Goal: Check status: Check status

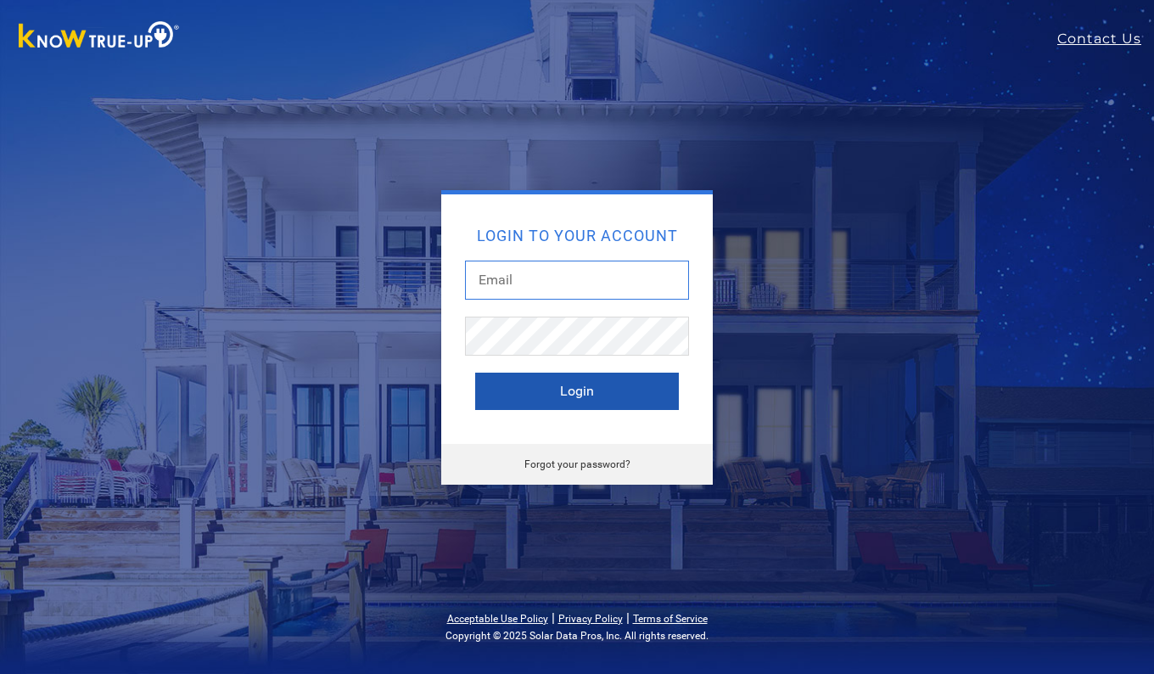
type input "[EMAIL_ADDRESS][DOMAIN_NAME]"
click at [586, 390] on button "Login" at bounding box center [577, 391] width 204 height 37
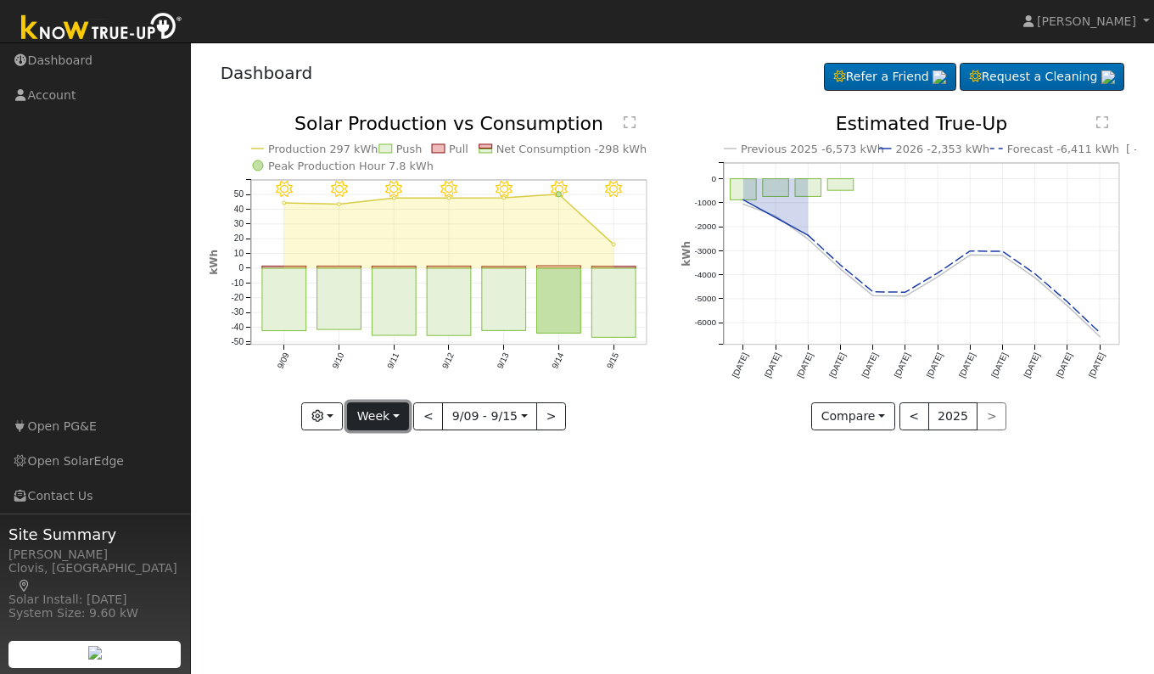
click at [377, 423] on button "Week" at bounding box center [378, 416] width 62 height 29
click at [374, 453] on link "Day" at bounding box center [407, 452] width 118 height 24
type input "2025-09-15"
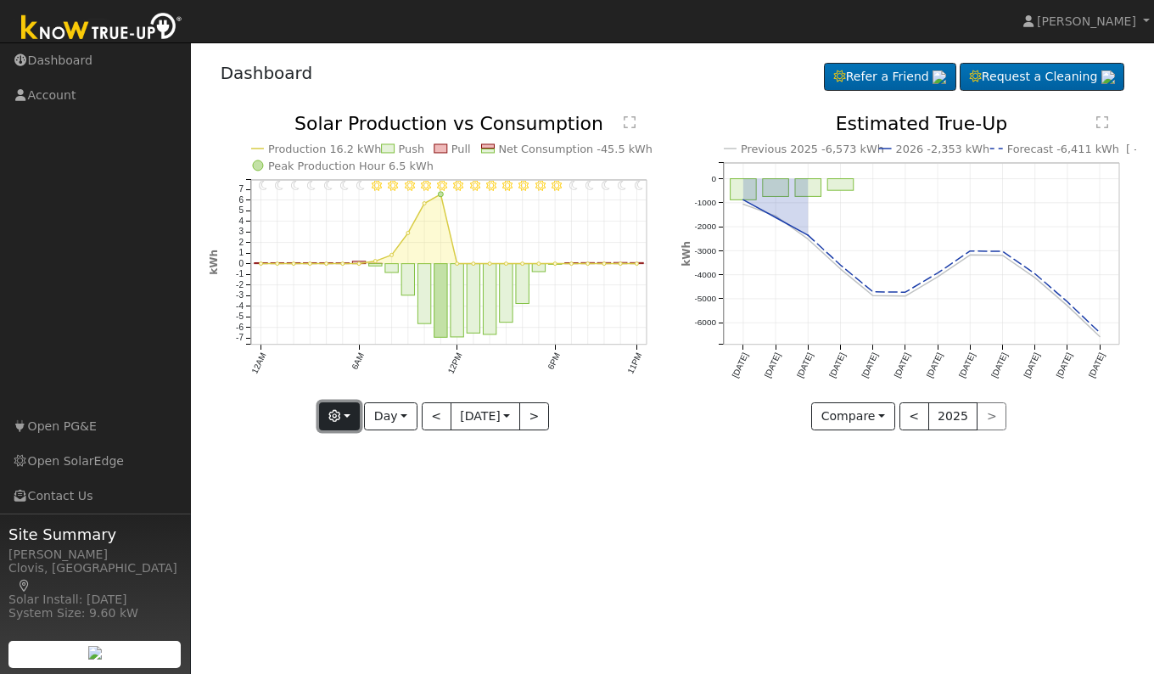
click at [339, 420] on button "button" at bounding box center [340, 416] width 42 height 29
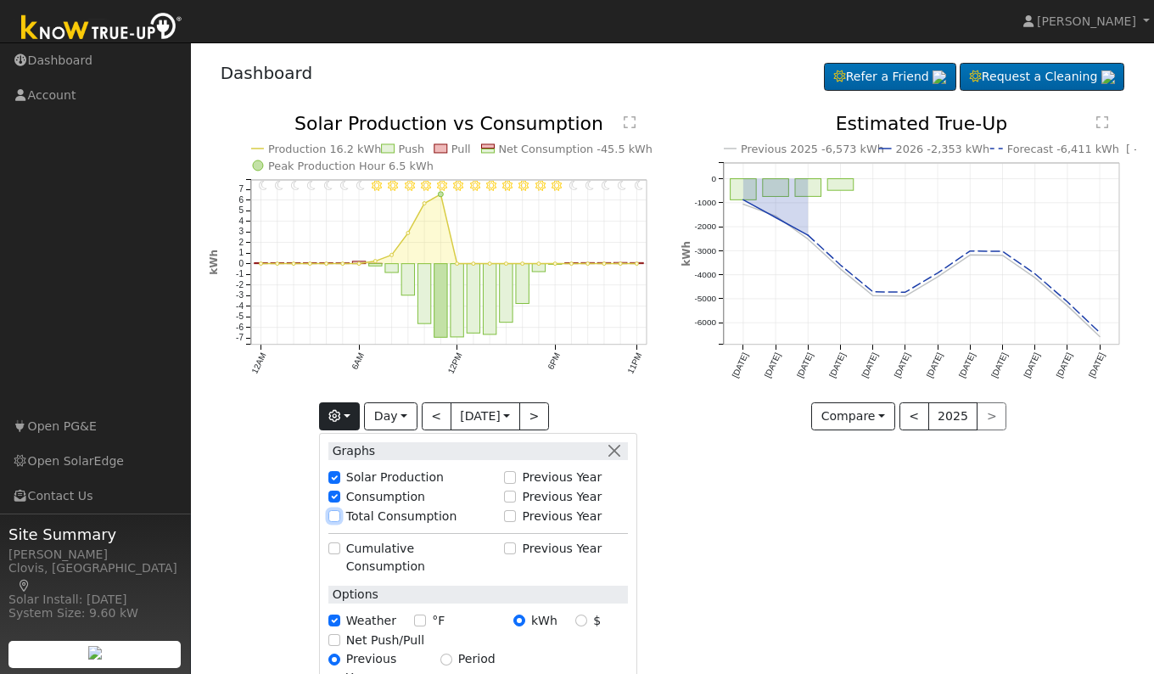
click at [328, 514] on input "Total Consumption" at bounding box center [334, 516] width 12 height 12
checkbox input "true"
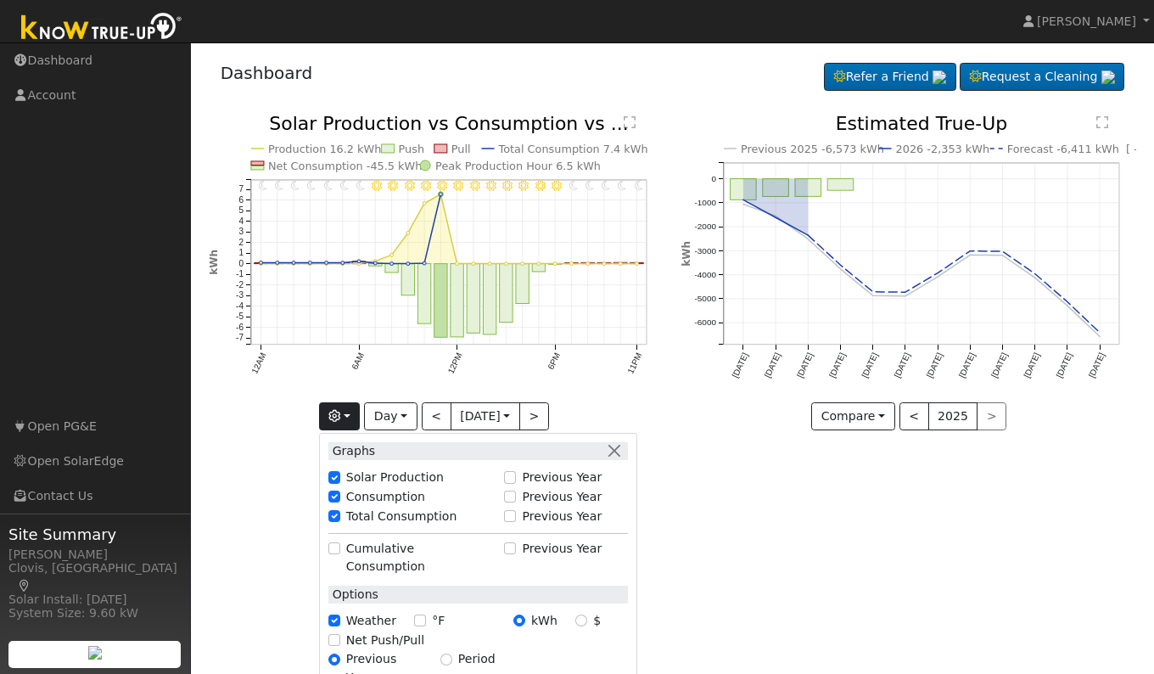
click at [765, 552] on div "User Profile First name Last name Email Email Notifications No Emails No Emails…" at bounding box center [672, 357] width 963 height 631
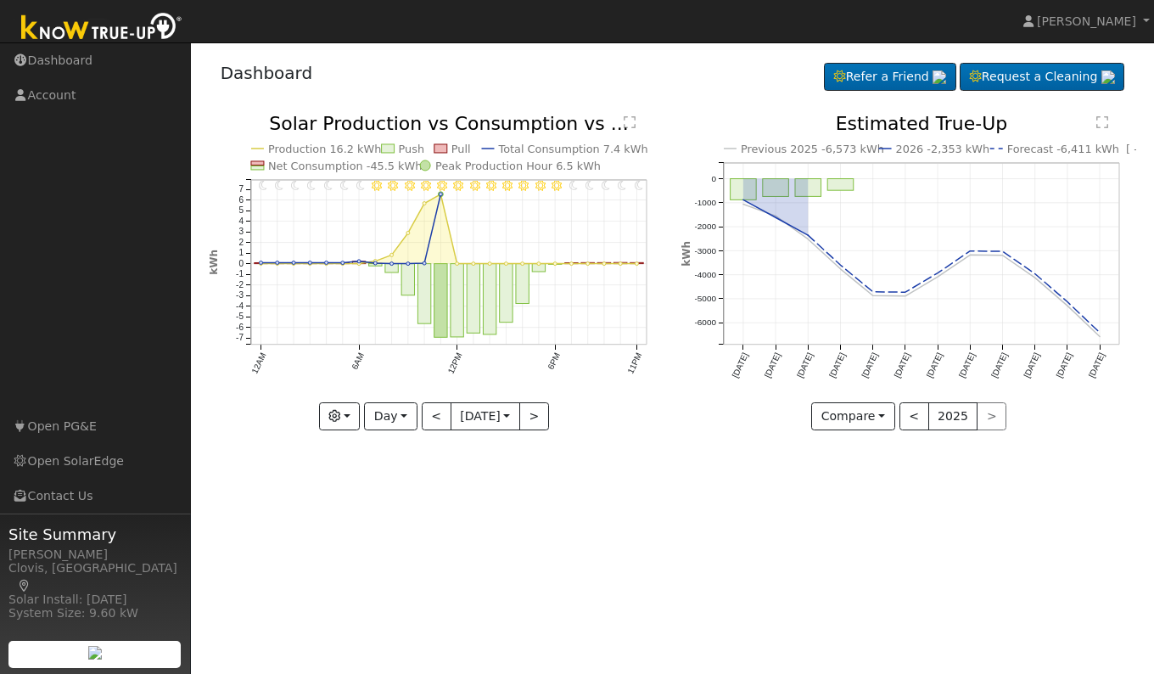
click at [626, 120] on text "" at bounding box center [630, 122] width 12 height 14
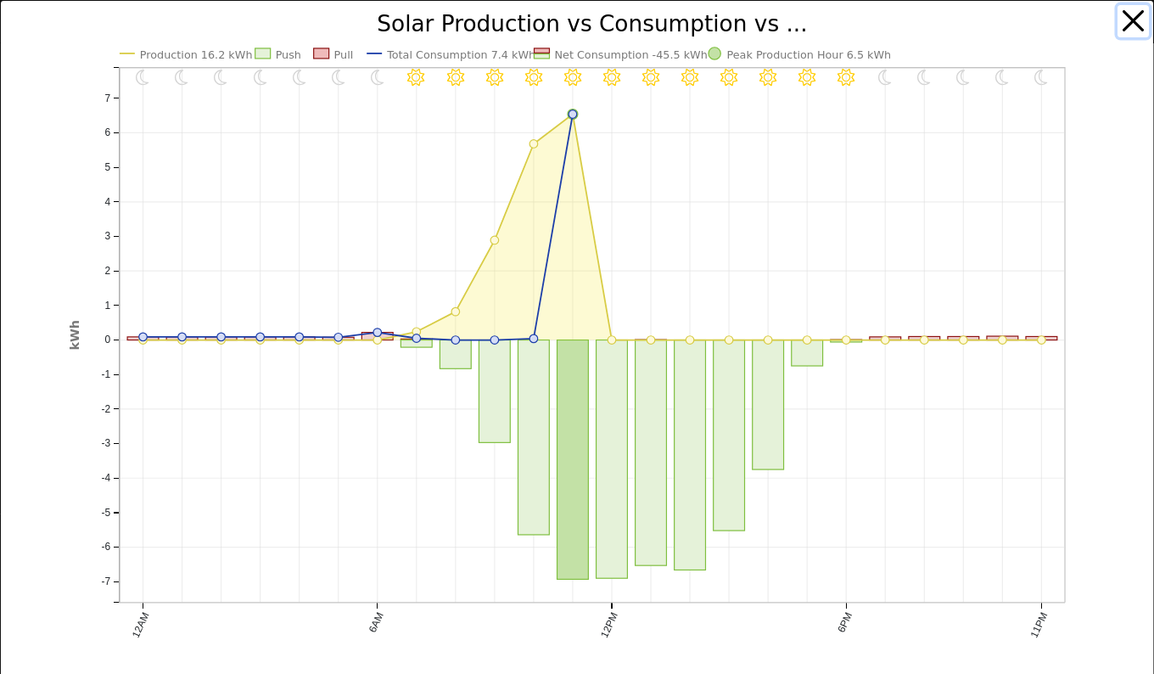
click at [1120, 21] on button "button" at bounding box center [1134, 21] width 32 height 32
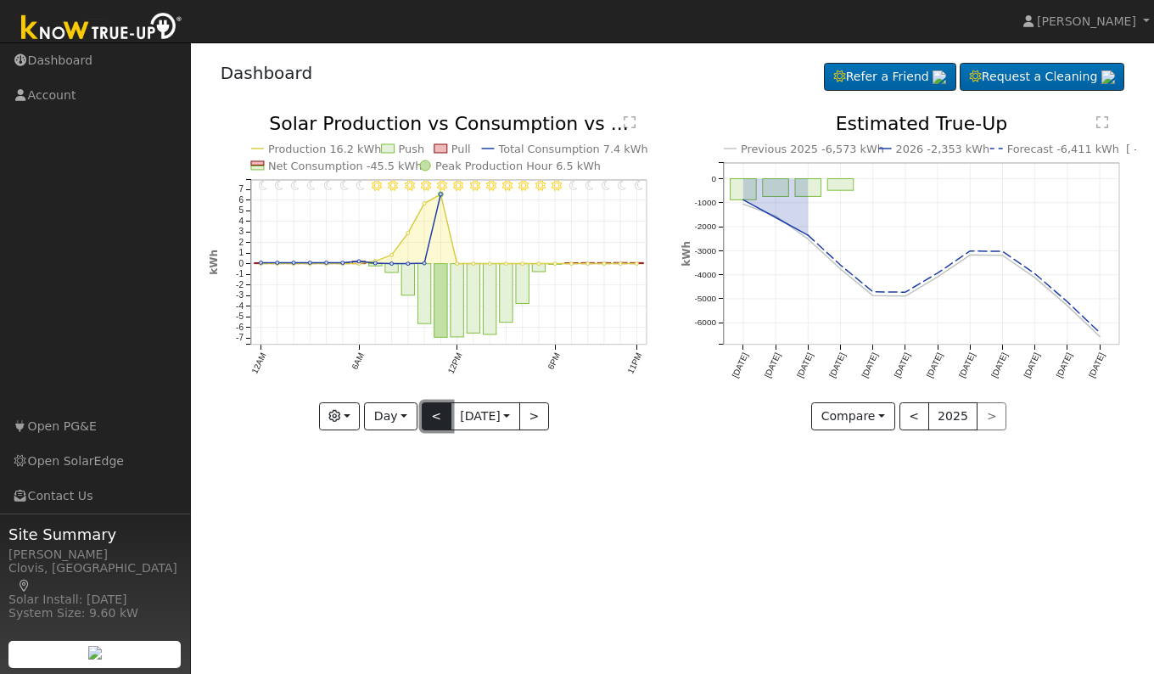
click at [425, 418] on button "<" at bounding box center [437, 416] width 30 height 29
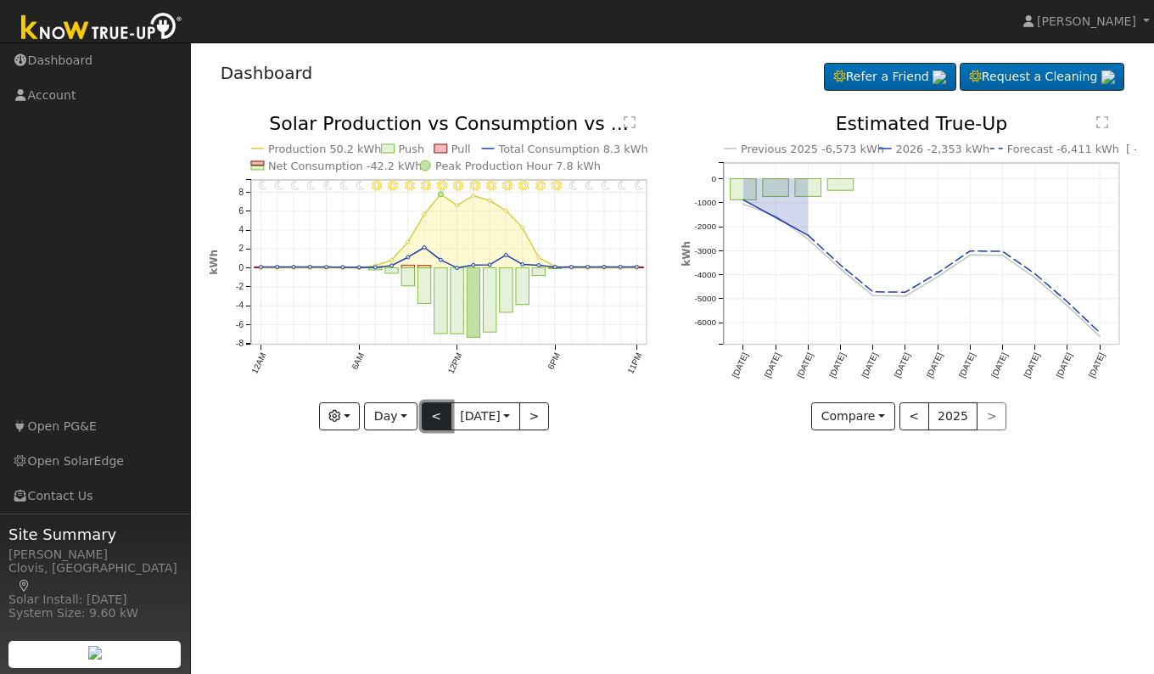
click at [432, 417] on button "<" at bounding box center [437, 416] width 30 height 29
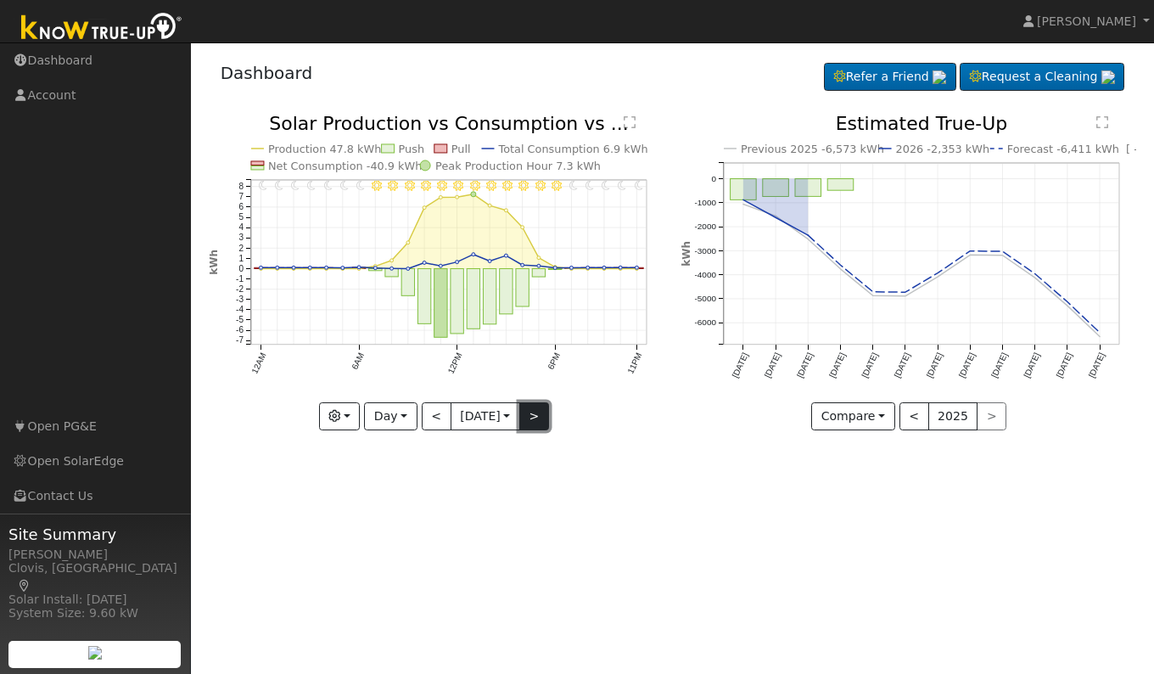
click at [525, 412] on button ">" at bounding box center [534, 416] width 30 height 29
click at [530, 415] on button ">" at bounding box center [534, 416] width 30 height 29
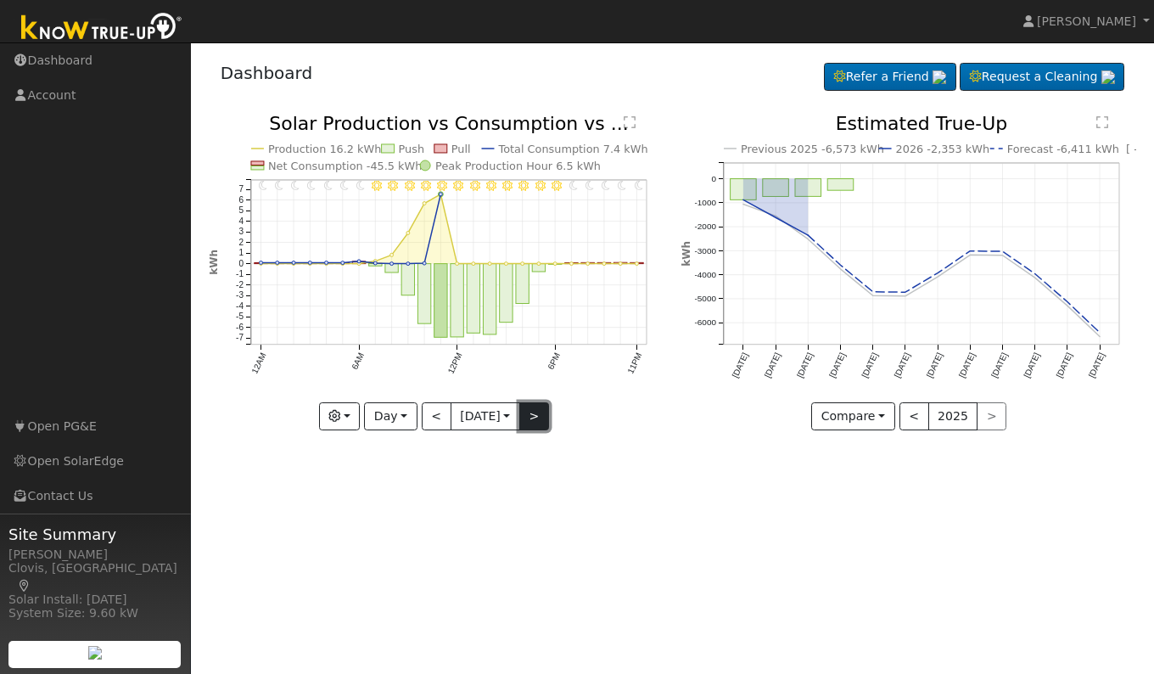
click at [536, 419] on button ">" at bounding box center [534, 416] width 30 height 29
type input "2025-09-16"
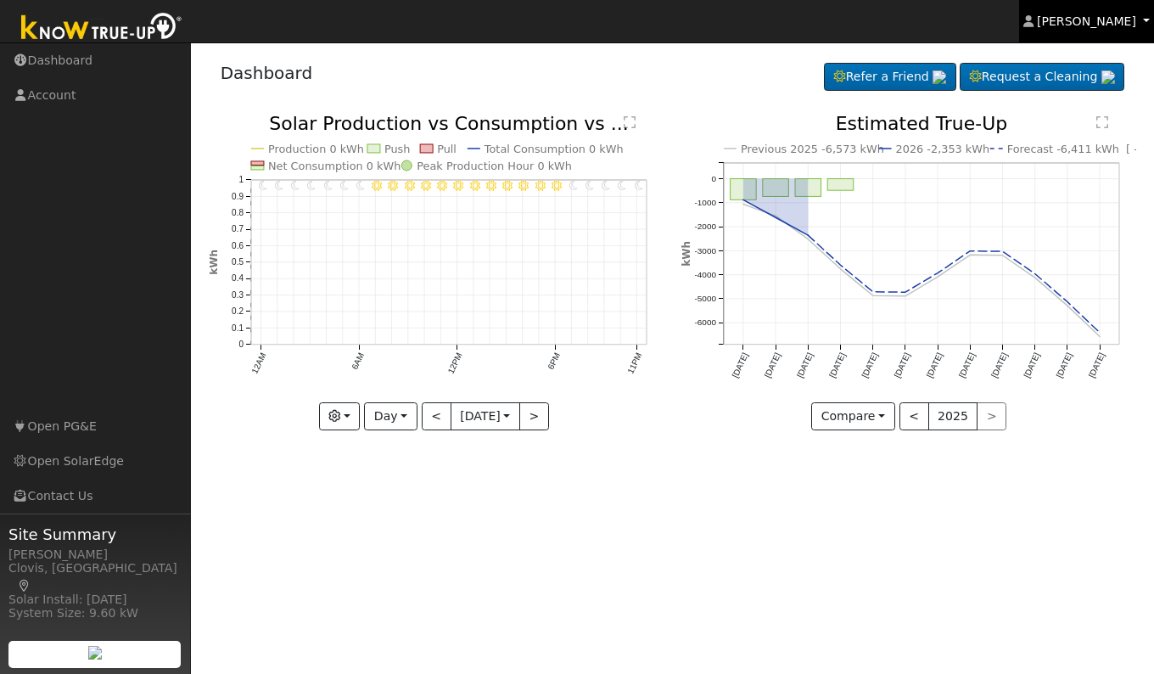
click at [1076, 16] on span "Duran Garcia" at bounding box center [1086, 21] width 99 height 14
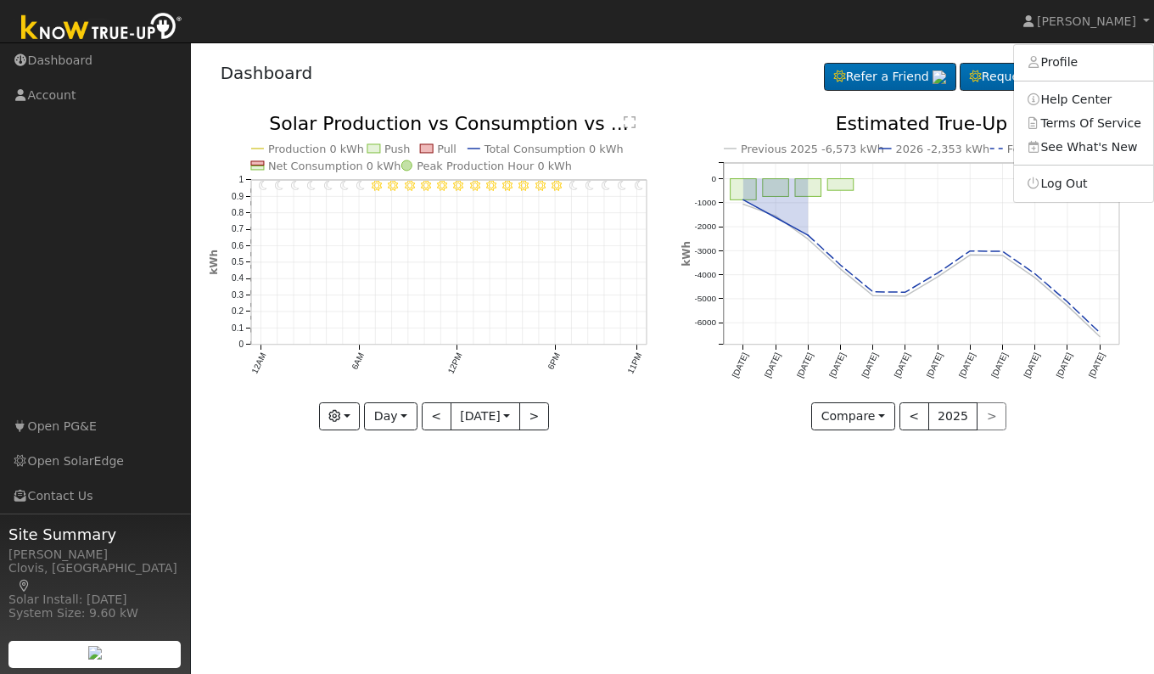
click at [692, 571] on div "User Profile First name Last name Email Email Notifications No Emails No Emails…" at bounding box center [672, 357] width 963 height 631
